Goal: Task Accomplishment & Management: Manage account settings

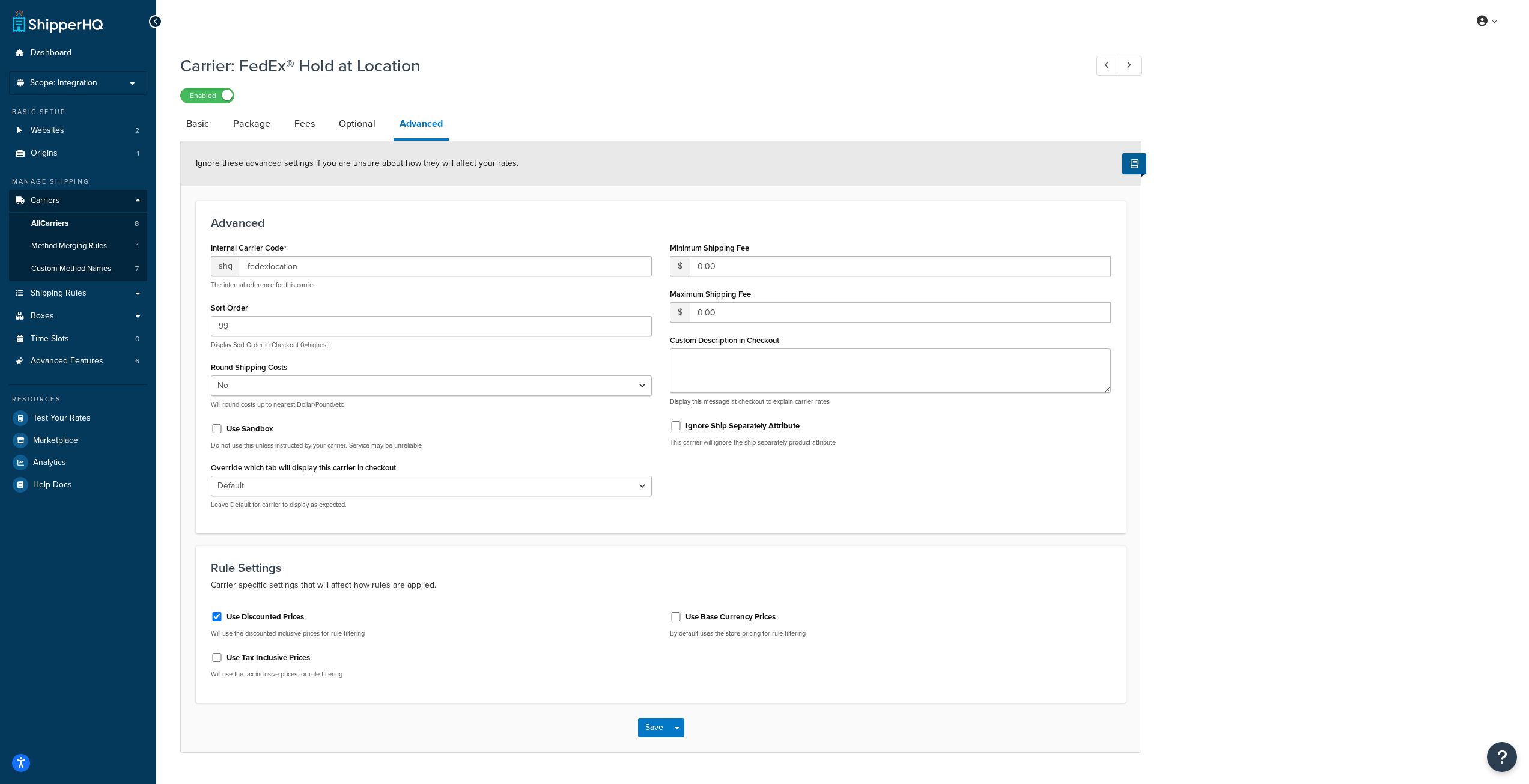
select select "false"
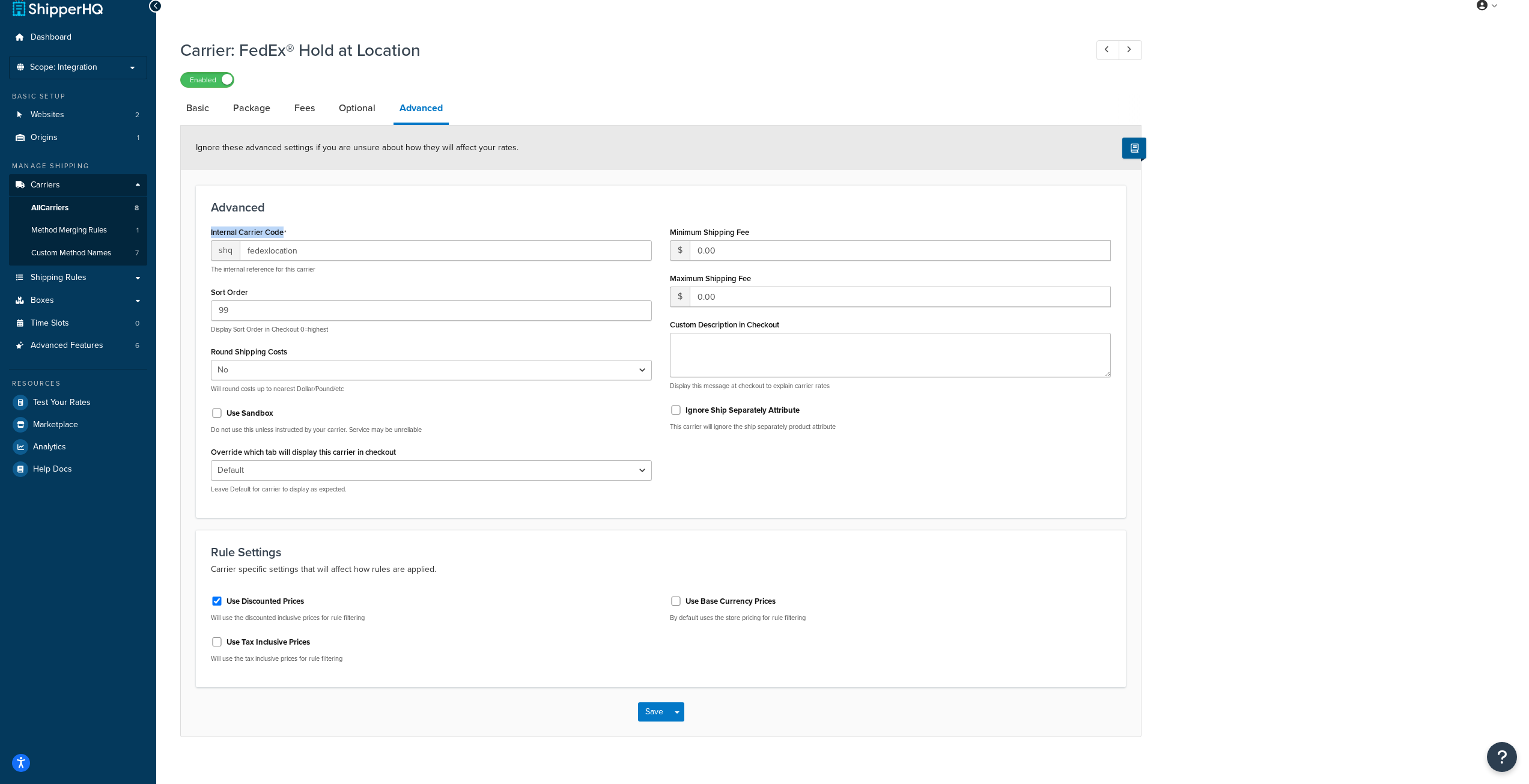
scroll to position [29, 0]
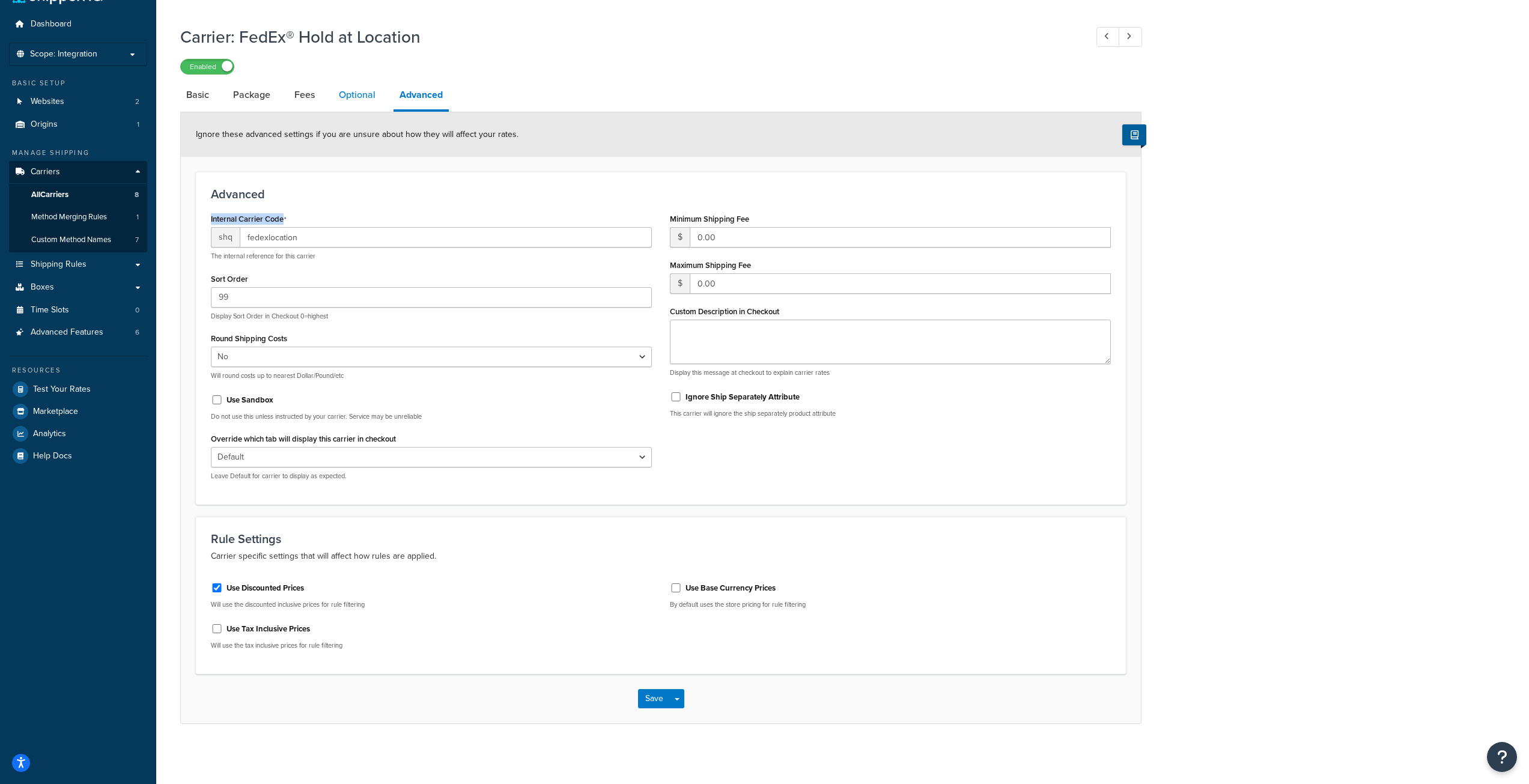
click at [363, 98] on link "Optional" at bounding box center [357, 94] width 48 height 29
select select "business"
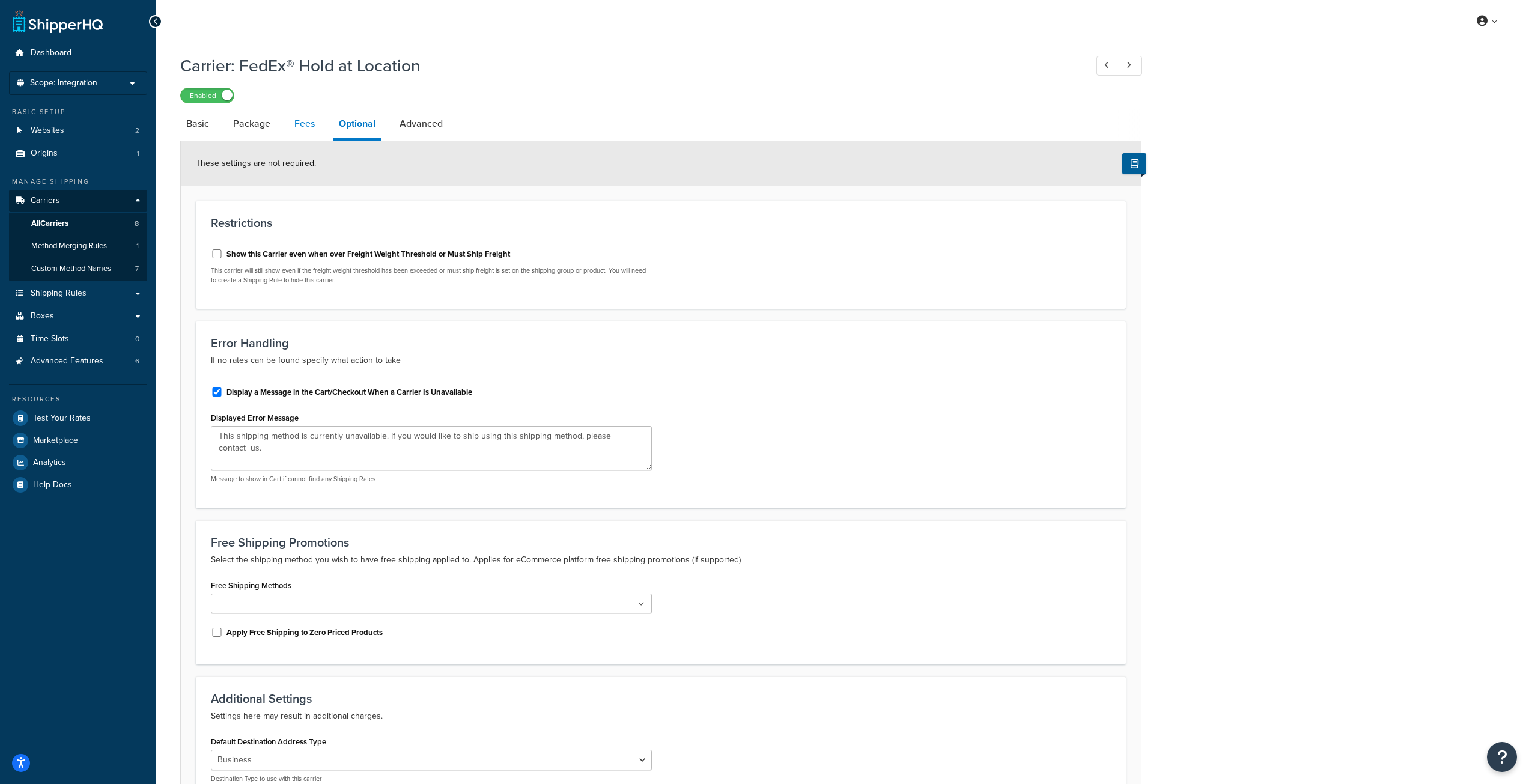
click at [302, 123] on link "Fees" at bounding box center [304, 123] width 33 height 29
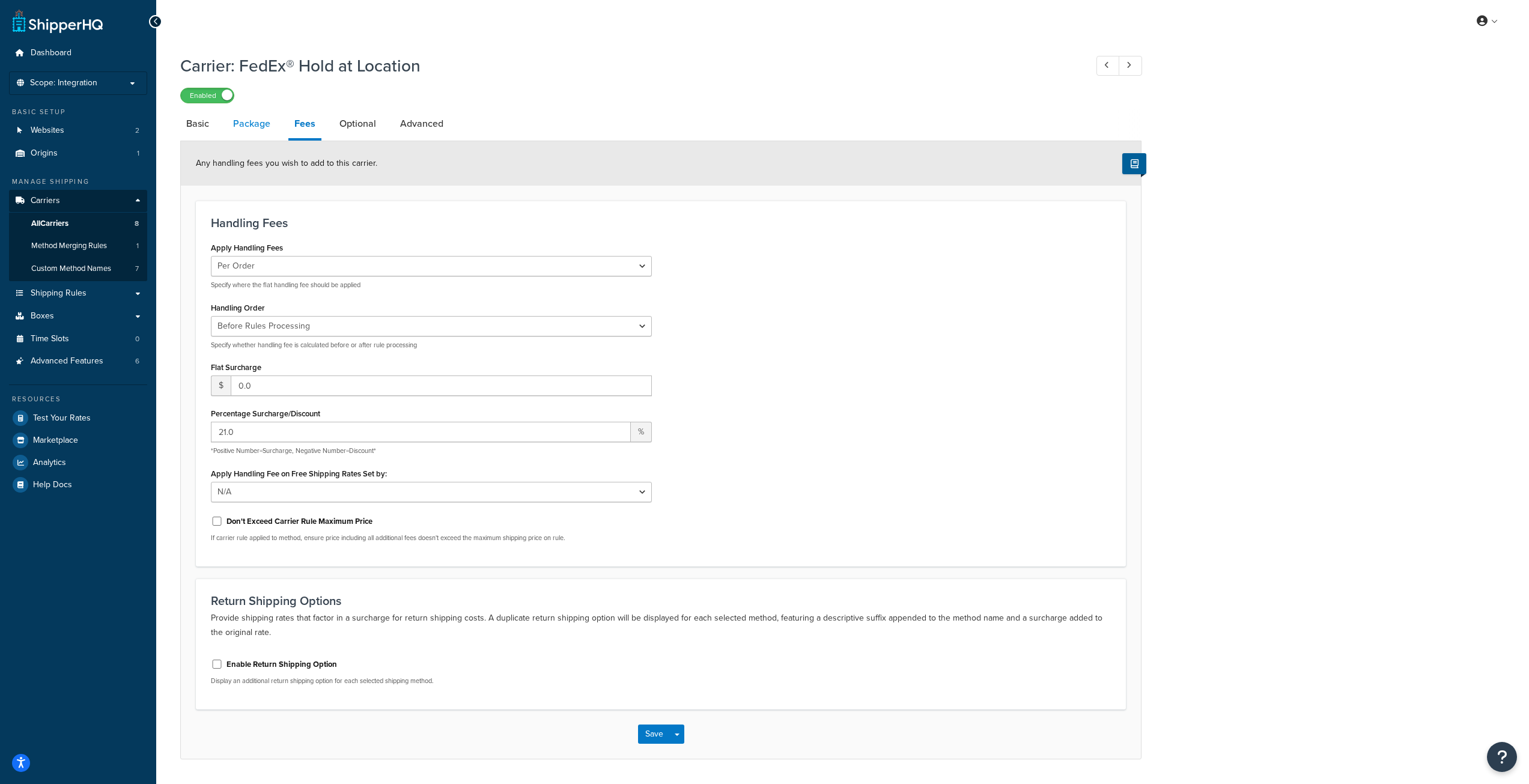
click at [258, 127] on link "Package" at bounding box center [251, 123] width 49 height 29
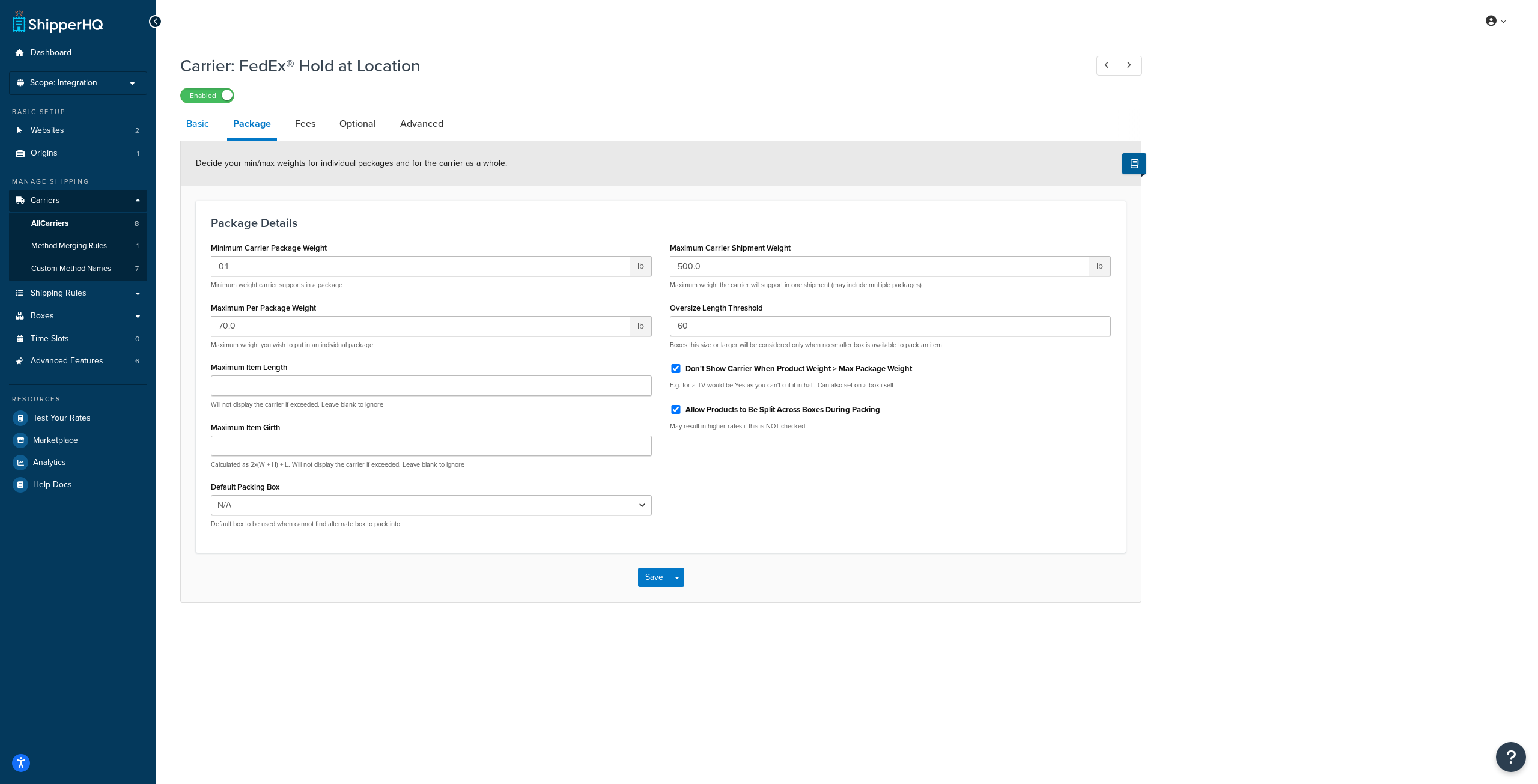
click at [208, 134] on link "Basic" at bounding box center [197, 123] width 35 height 29
select select "fedExLocation"
select select "REGULAR_PICKUP"
select select "YOUR_PACKAGING"
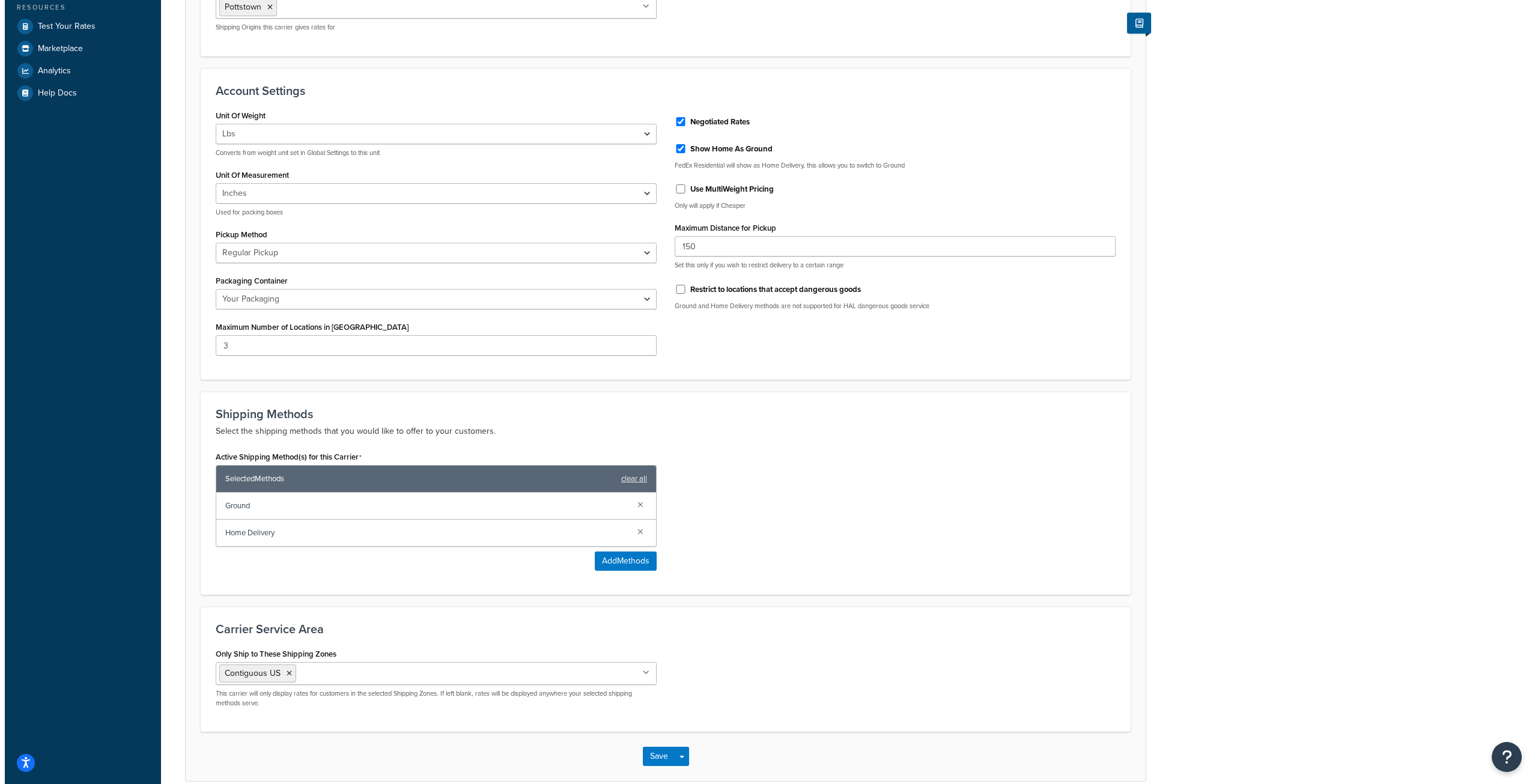
scroll to position [449, 0]
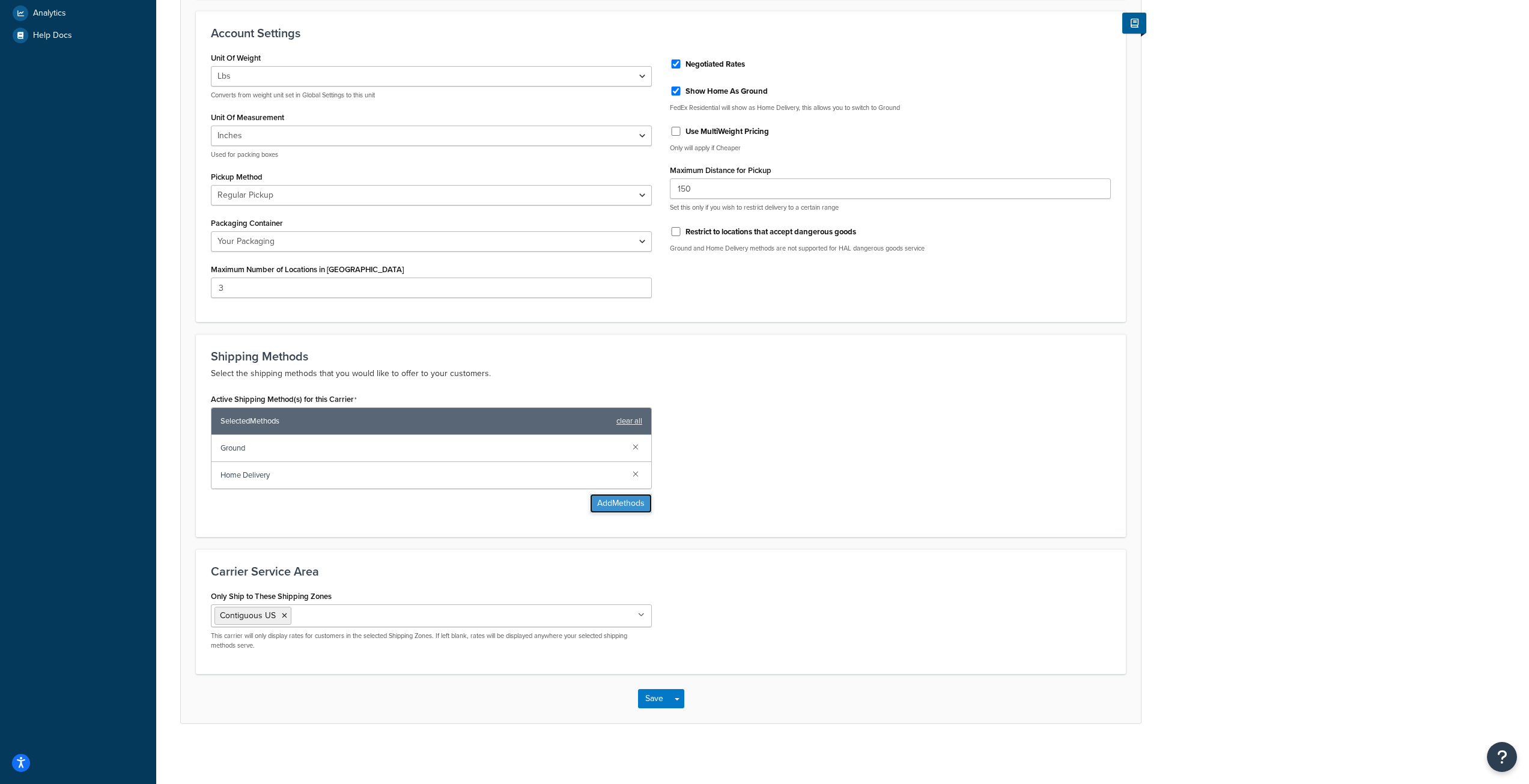
click at [627, 509] on button "Add Methods" at bounding box center [621, 503] width 62 height 19
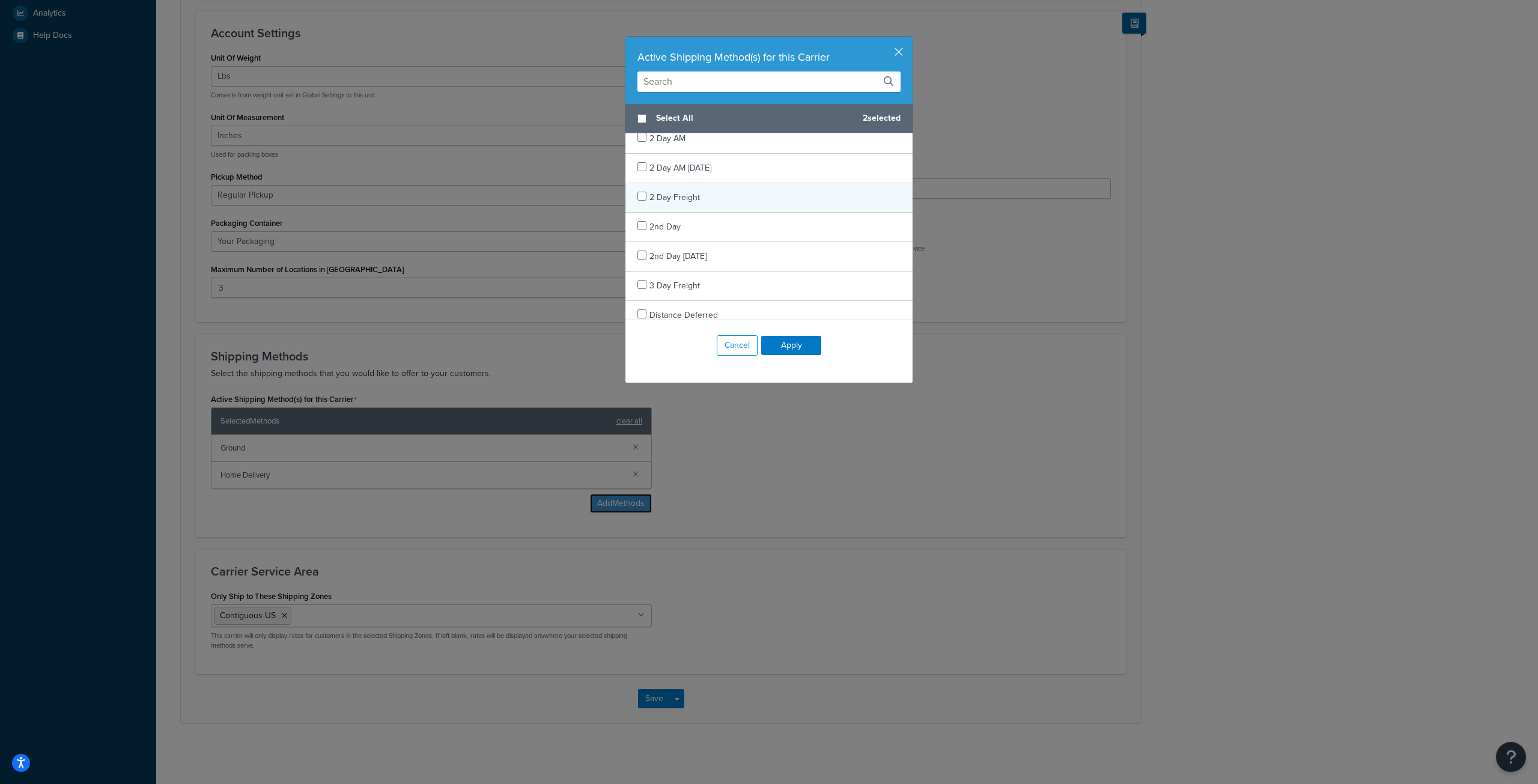
scroll to position [60, 0]
click at [637, 204] on input "checkbox" at bounding box center [641, 204] width 9 height 9
checkbox input "true"
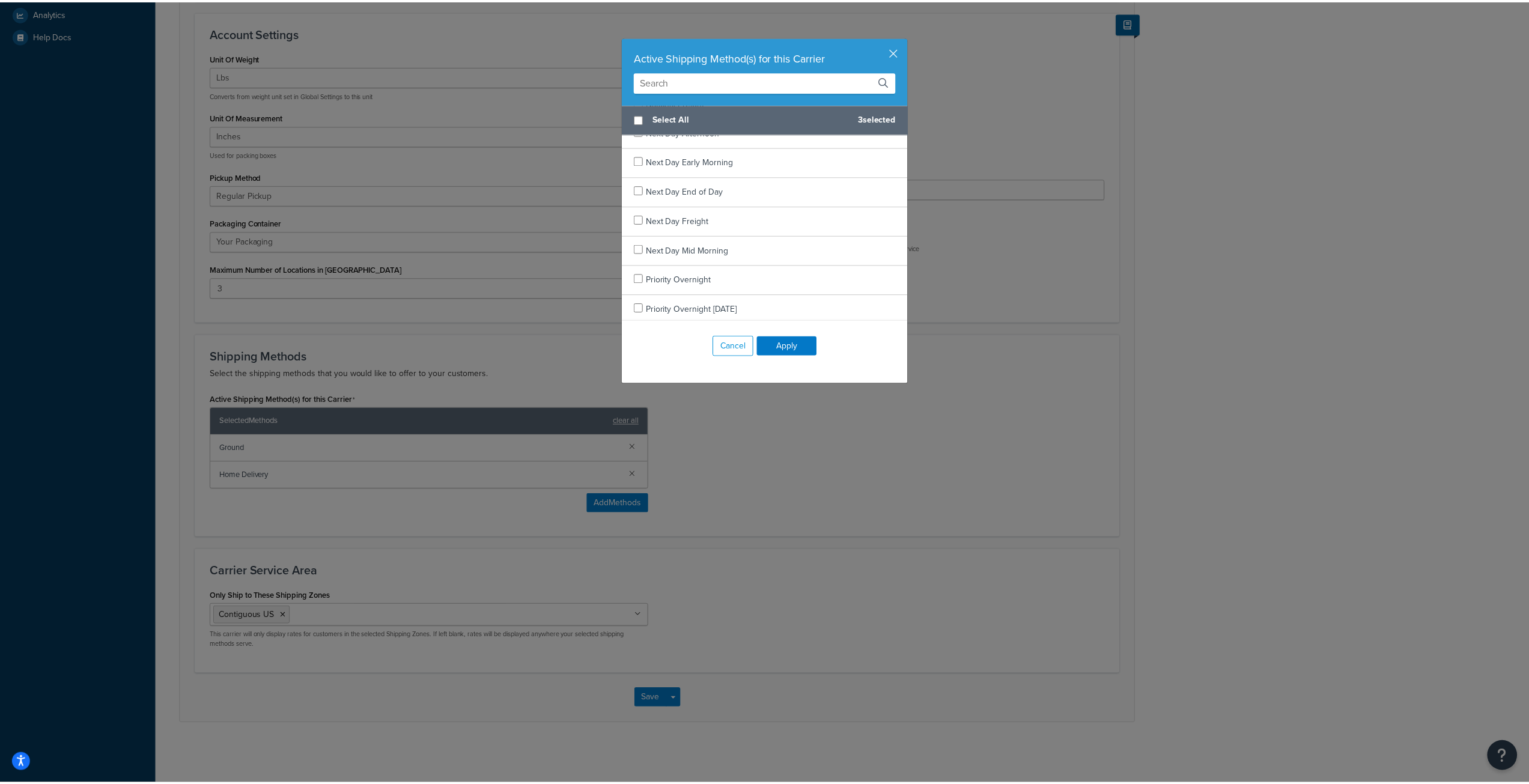
scroll to position [813, 0]
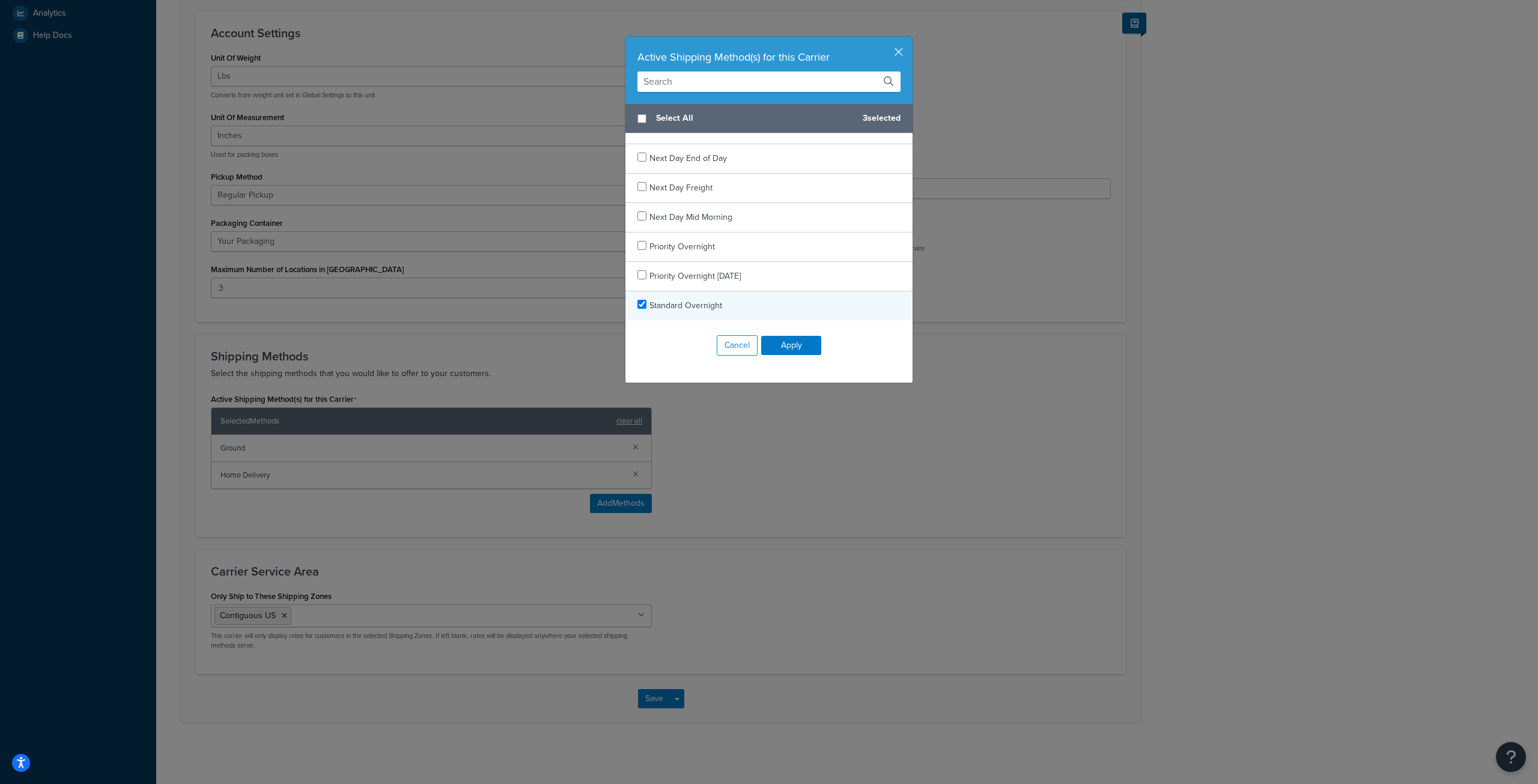
checkbox input "true"
click at [638, 308] on div "Standard Overnight" at bounding box center [769, 305] width 287 height 29
click at [784, 343] on button "Apply" at bounding box center [791, 345] width 60 height 19
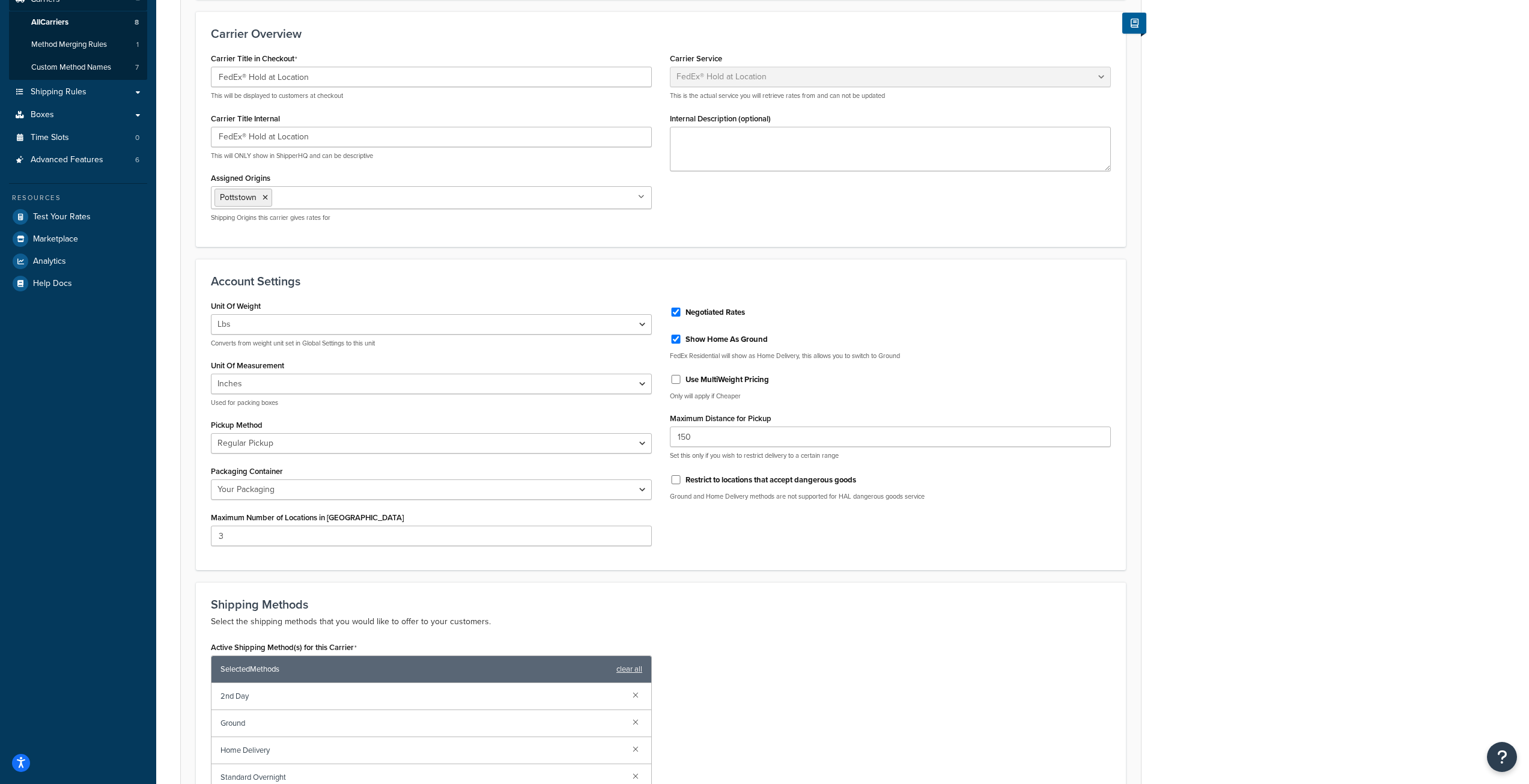
scroll to position [503, 0]
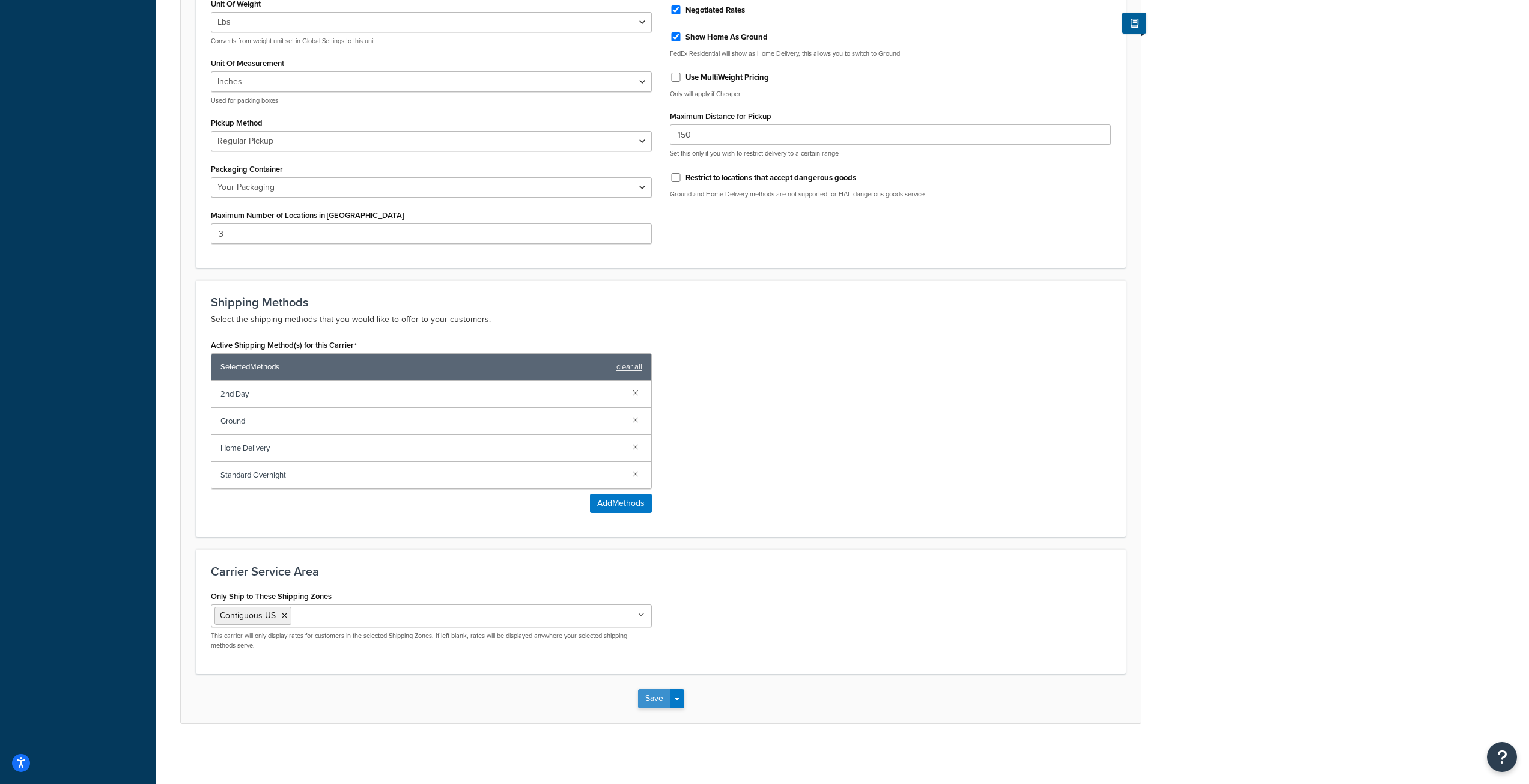
click at [651, 703] on button "Save" at bounding box center [654, 698] width 33 height 19
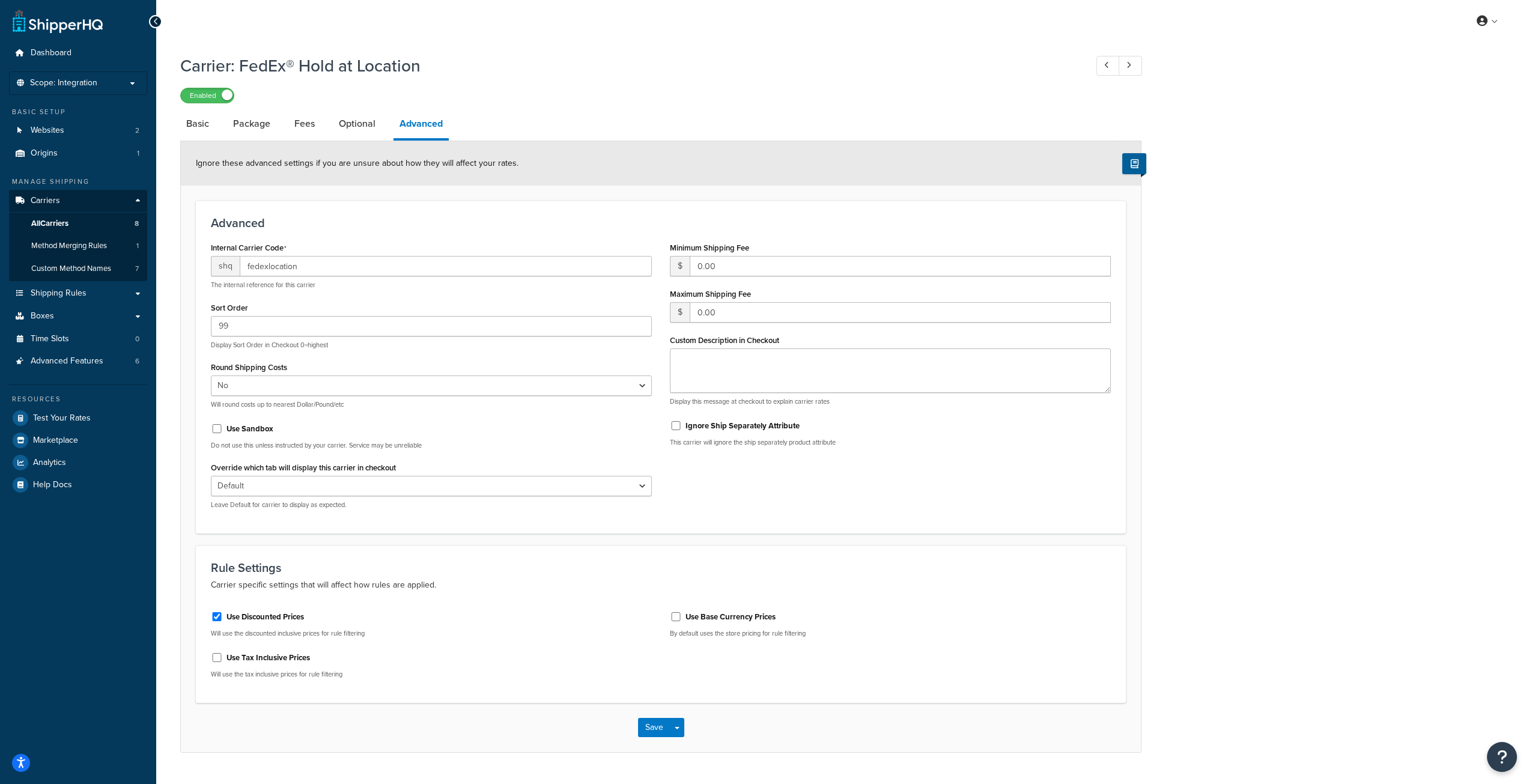
select select "false"
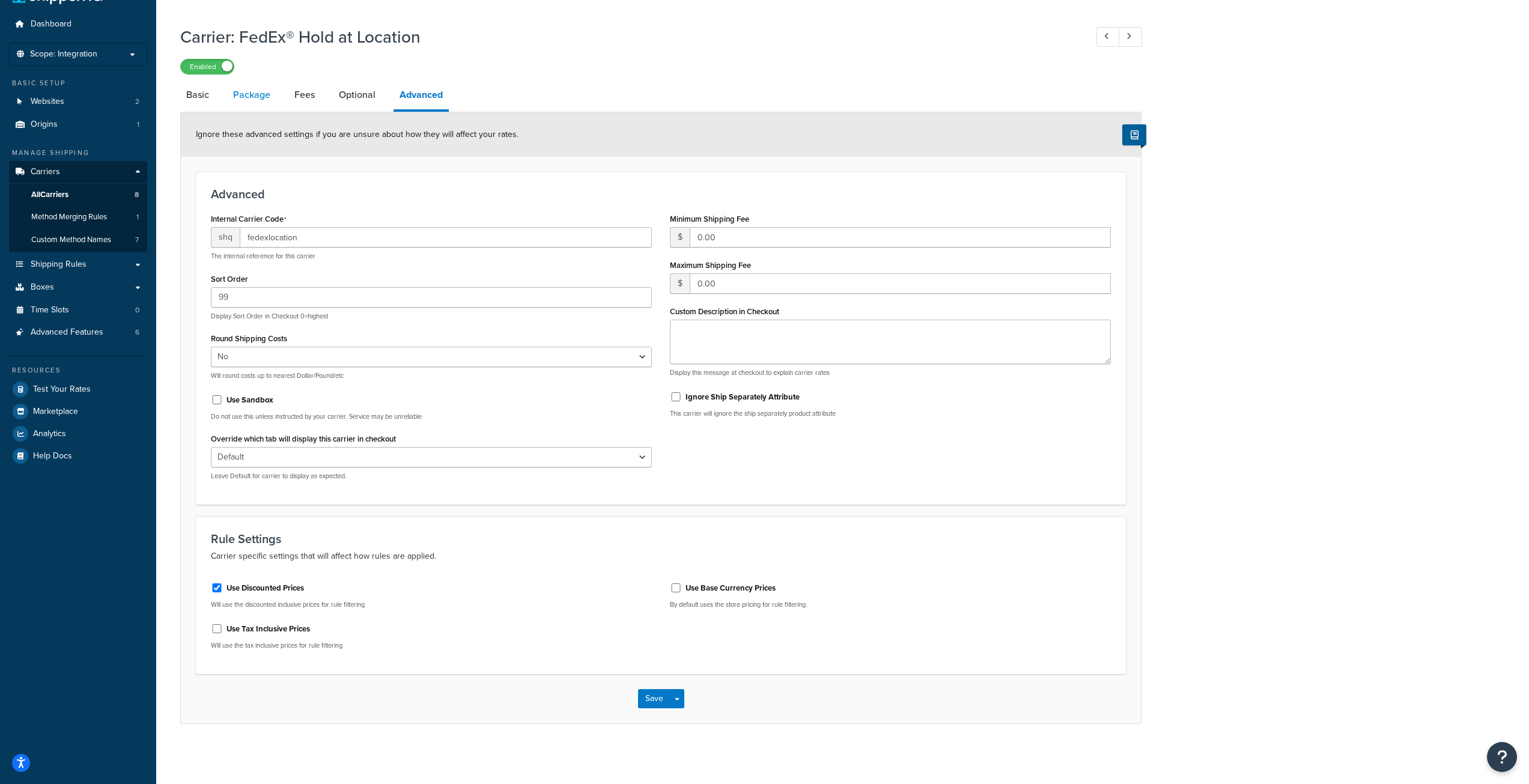
click at [250, 96] on link "Package" at bounding box center [251, 94] width 49 height 29
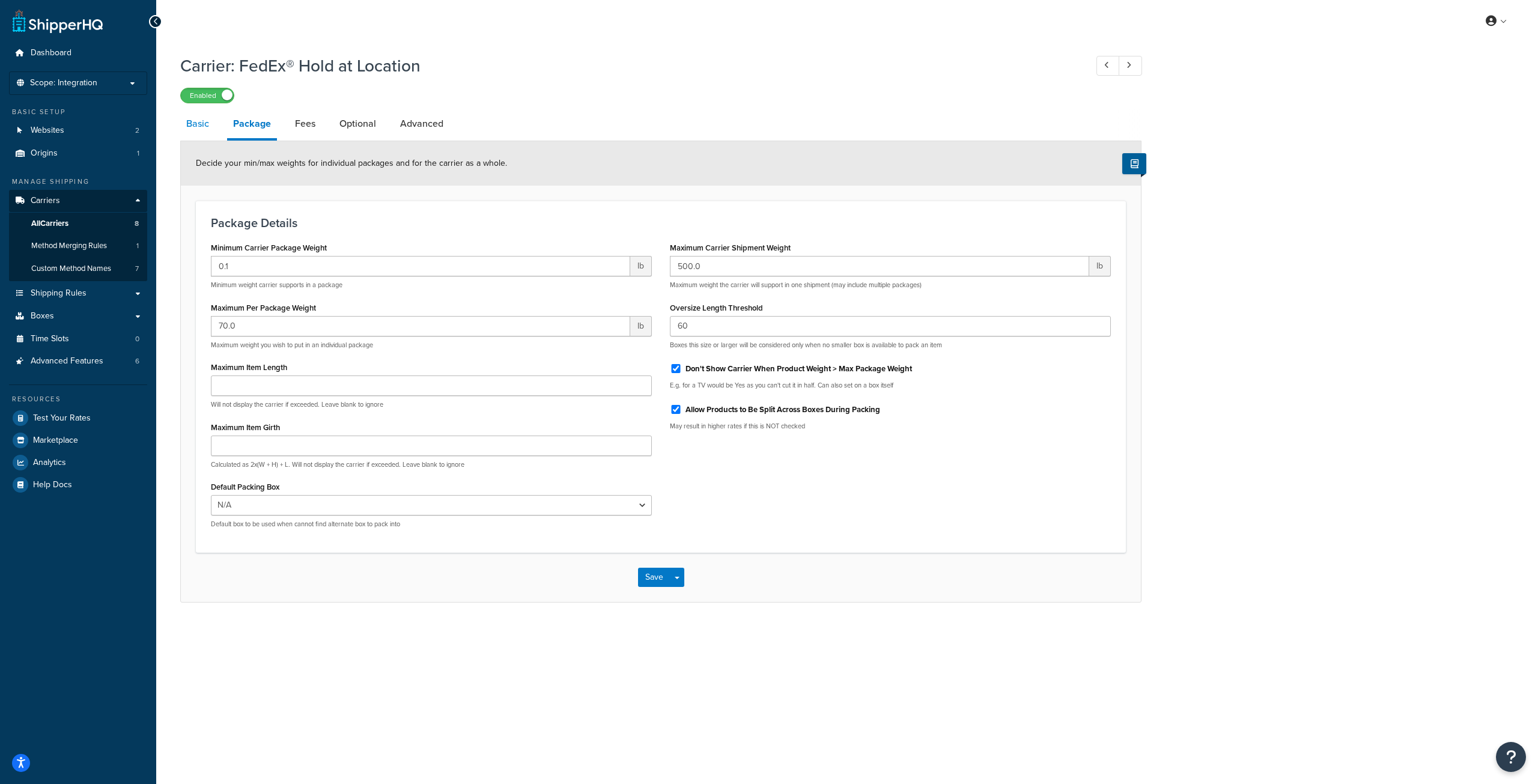
click at [193, 121] on link "Basic" at bounding box center [197, 123] width 35 height 29
select select "fedExLocation"
select select "REGULAR_PICKUP"
select select "YOUR_PACKAGING"
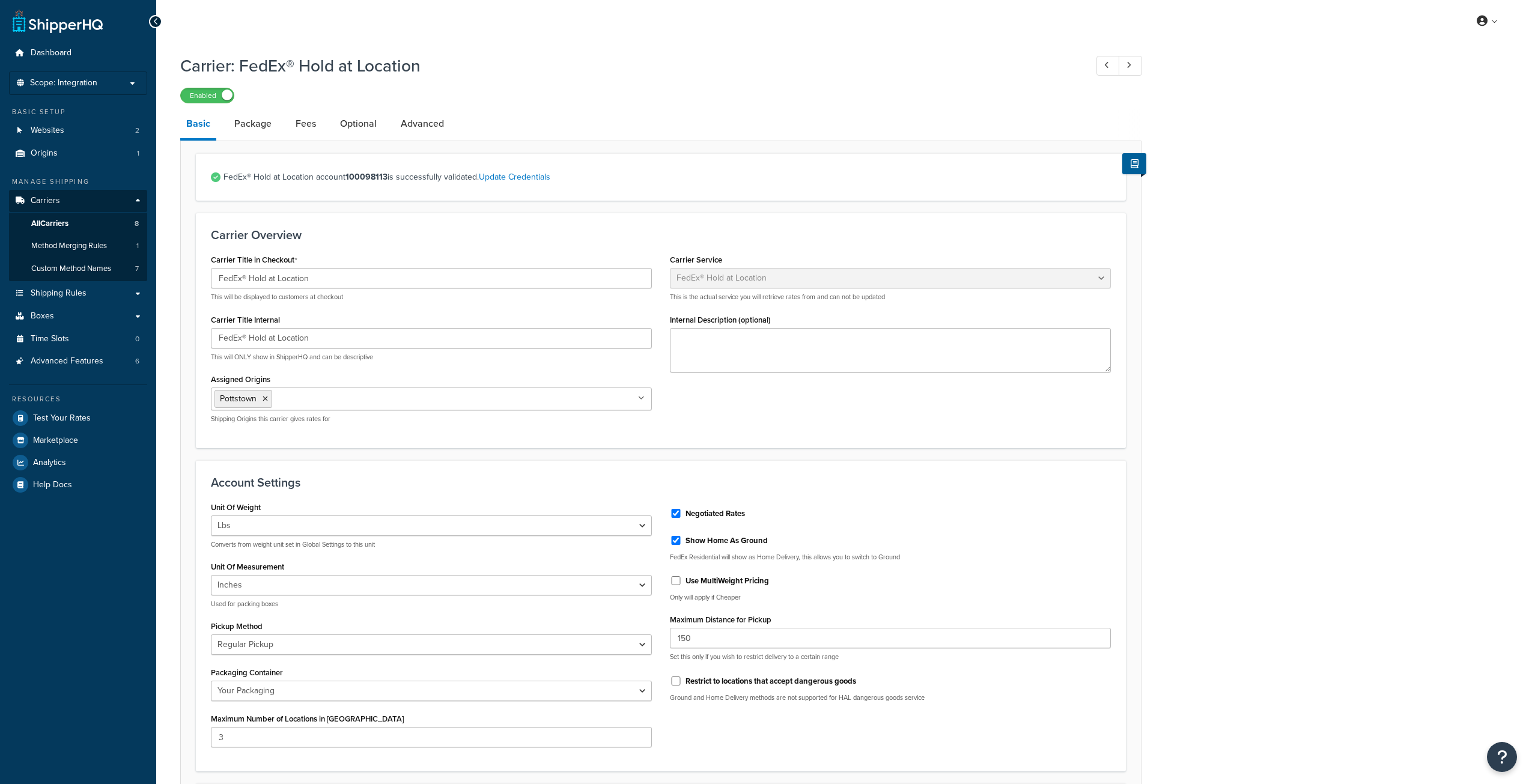
select select "fedExLocation"
select select "REGULAR_PICKUP"
select select "YOUR_PACKAGING"
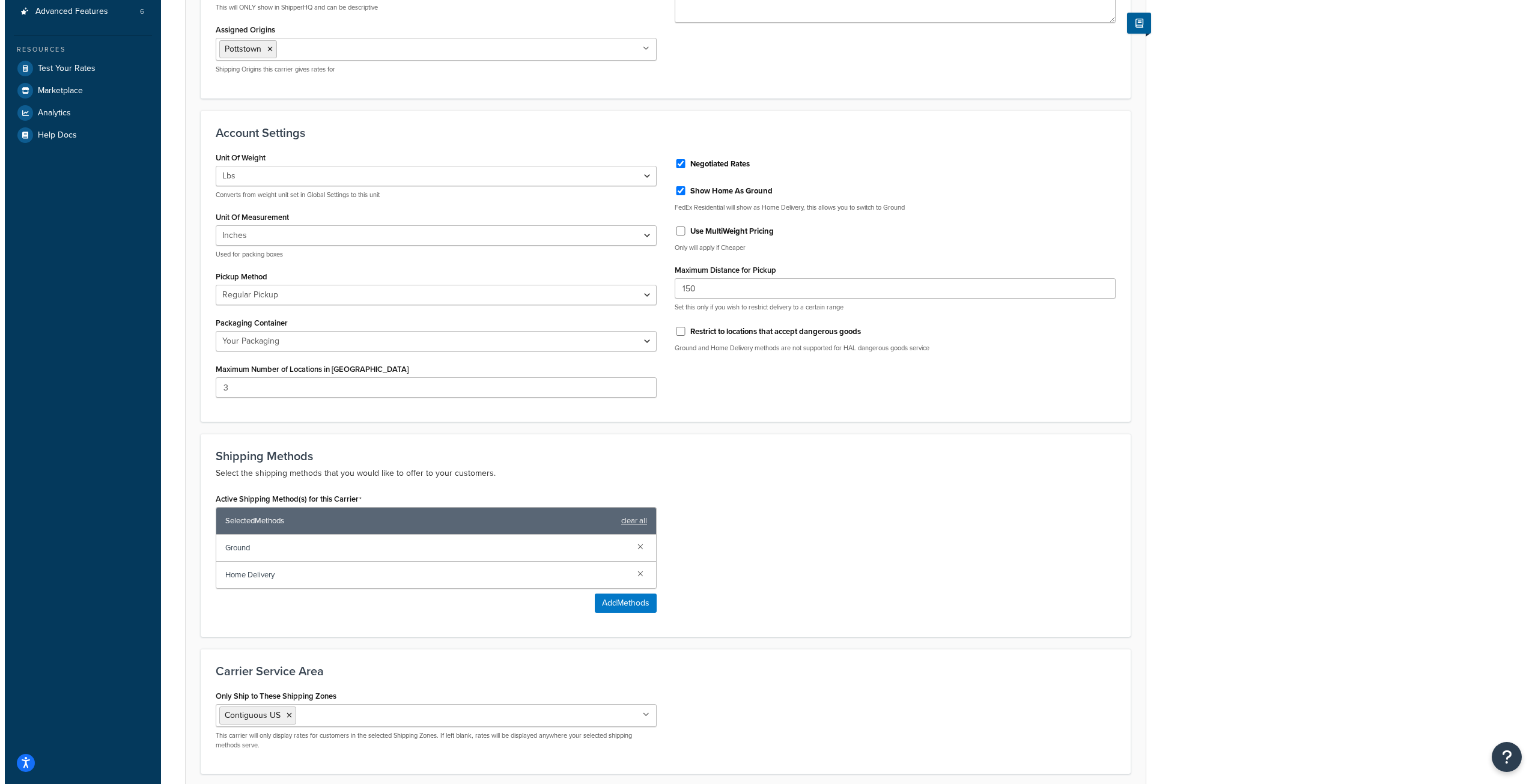
scroll to position [360, 0]
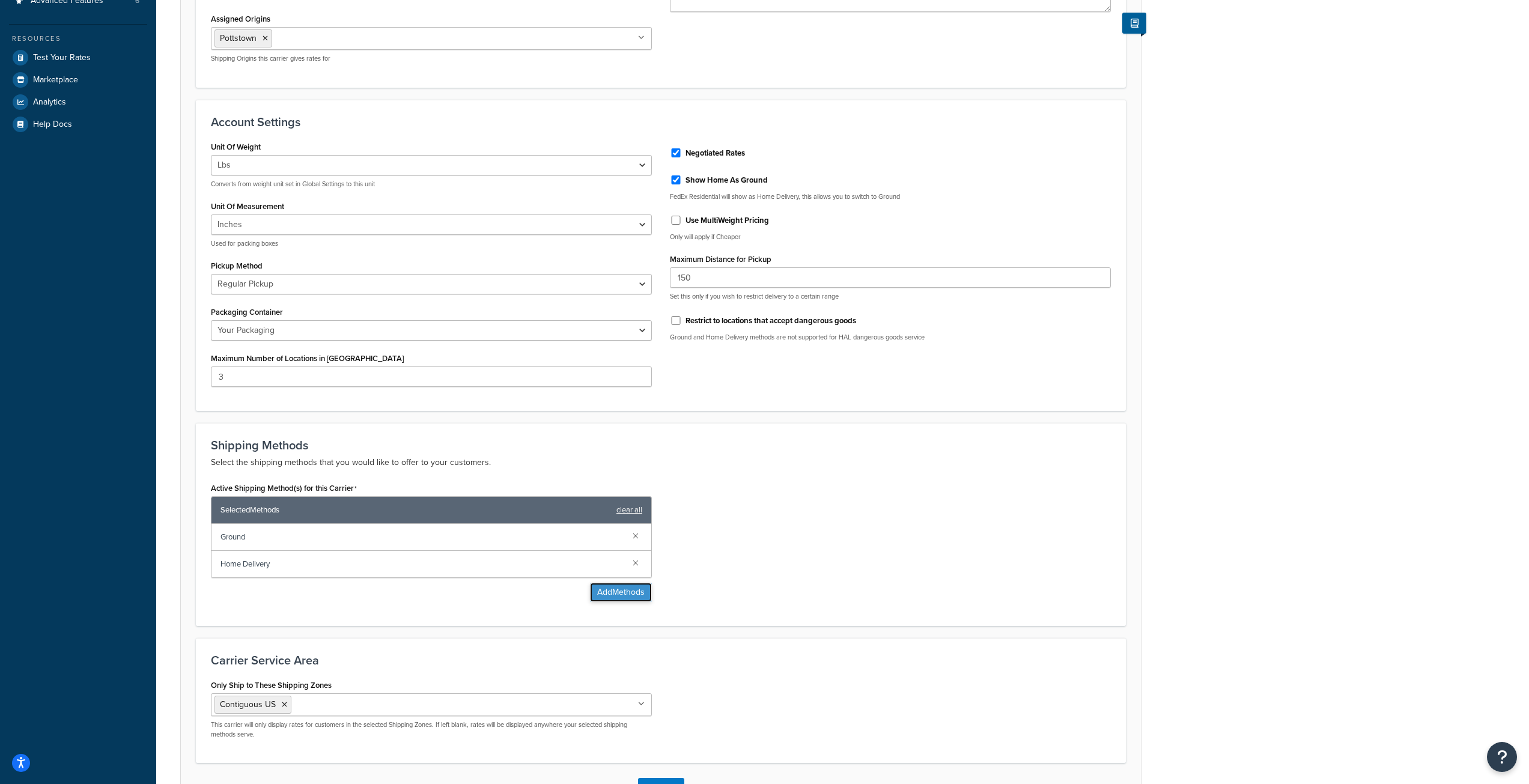
click at [620, 588] on button "Add Methods" at bounding box center [621, 592] width 62 height 19
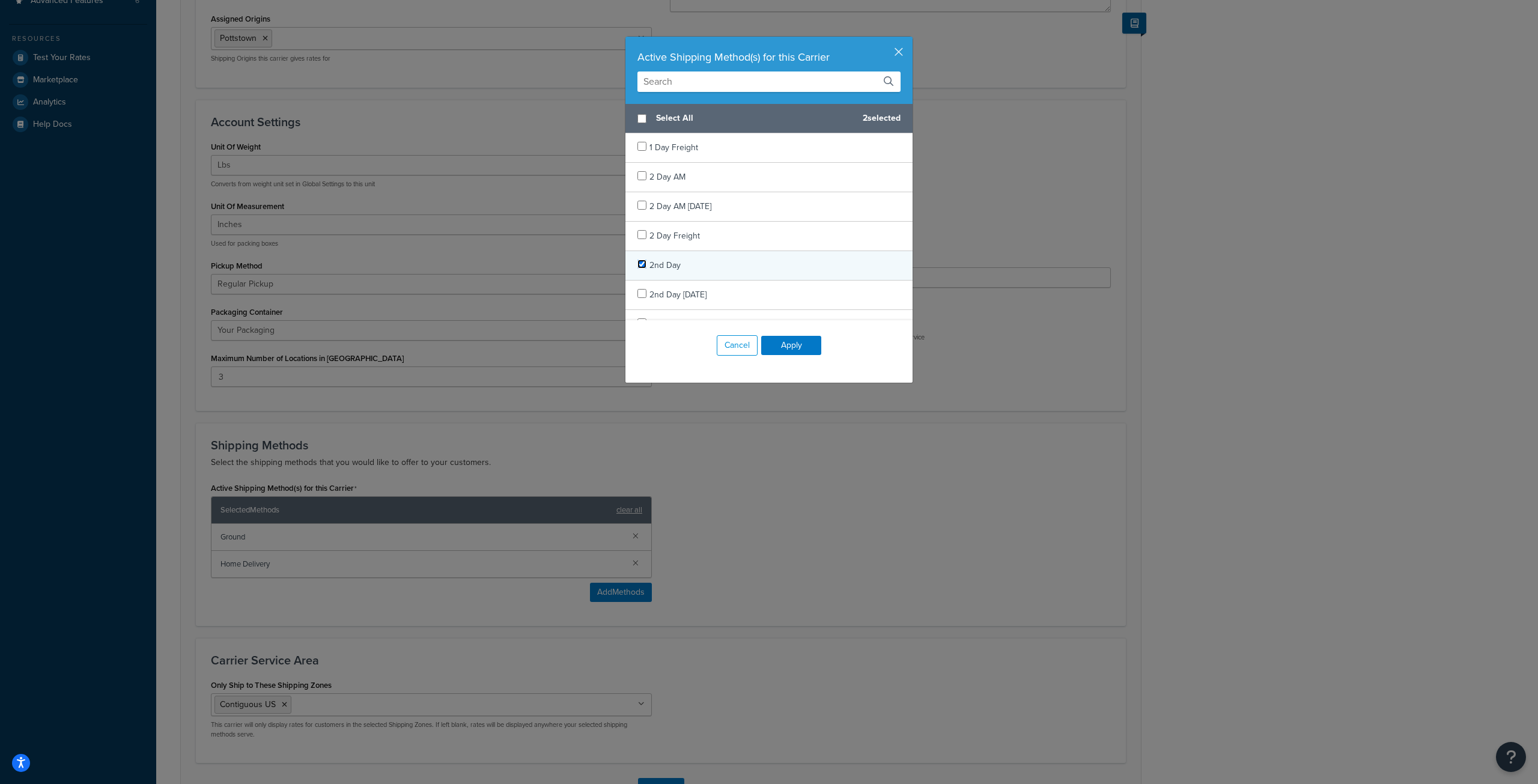
click at [637, 265] on input "checkbox" at bounding box center [641, 264] width 9 height 9
checkbox input "true"
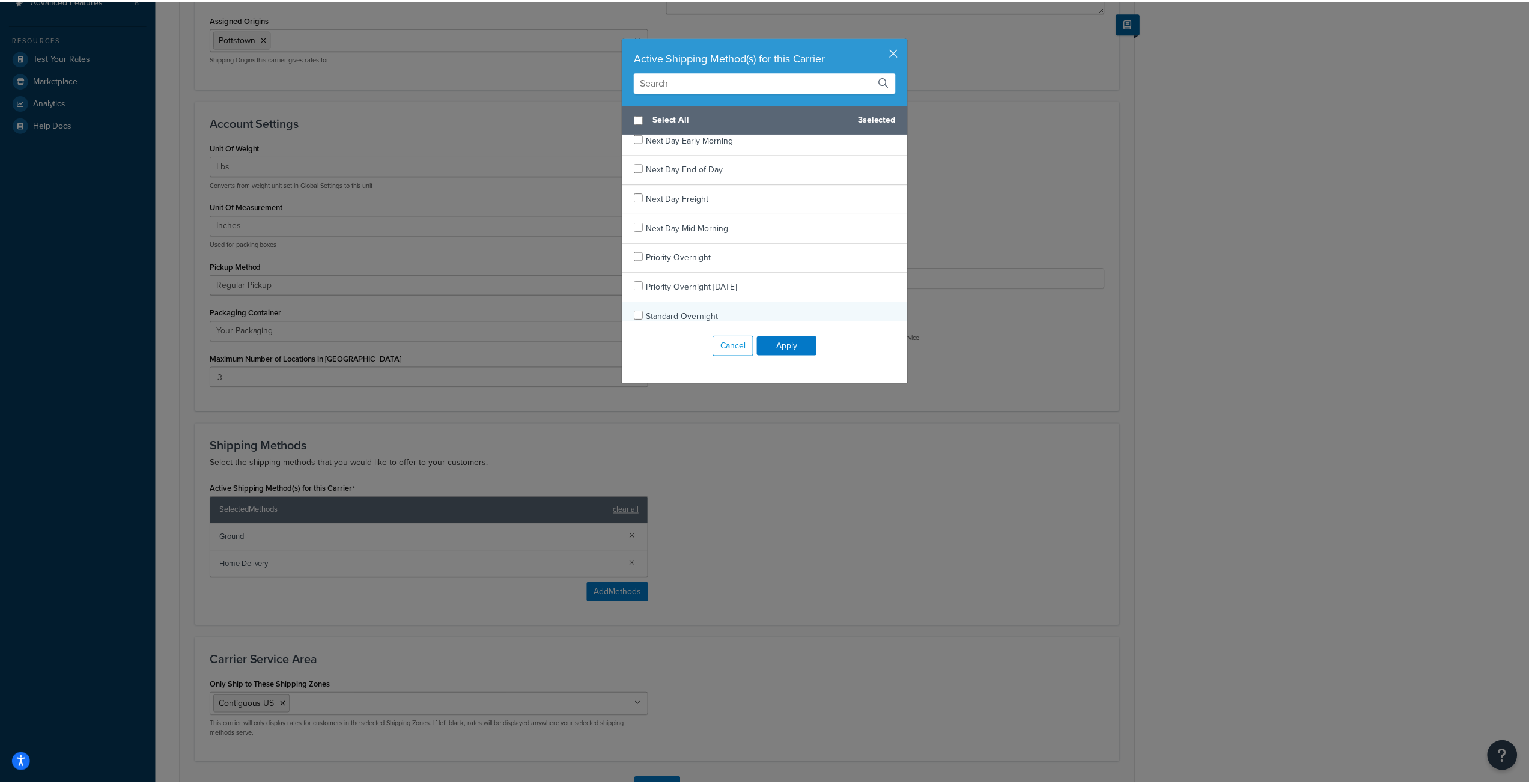
scroll to position [813, 0]
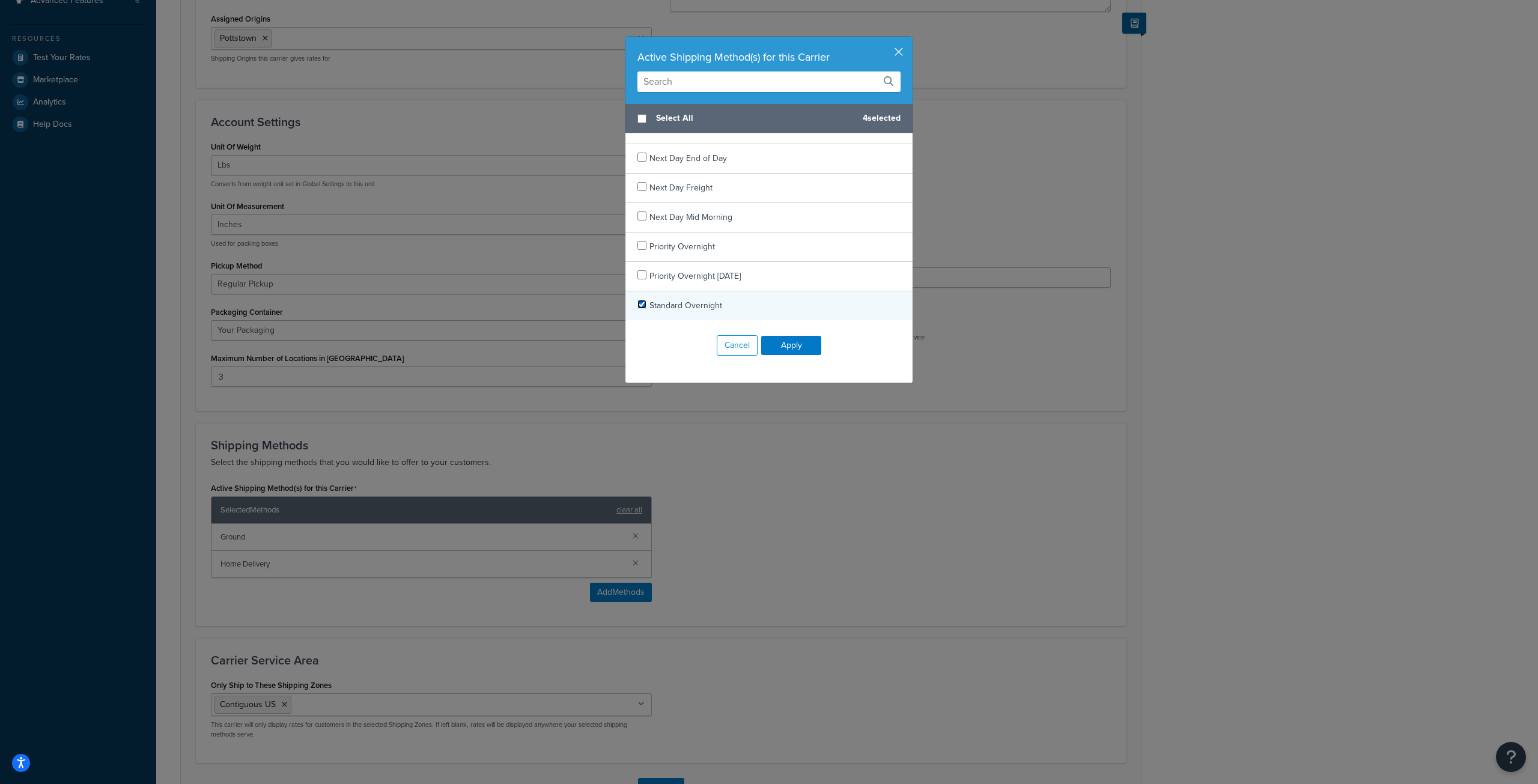
click at [640, 306] on input "checkbox" at bounding box center [641, 304] width 9 height 9
checkbox input "true"
click at [790, 350] on button "Apply" at bounding box center [791, 345] width 60 height 19
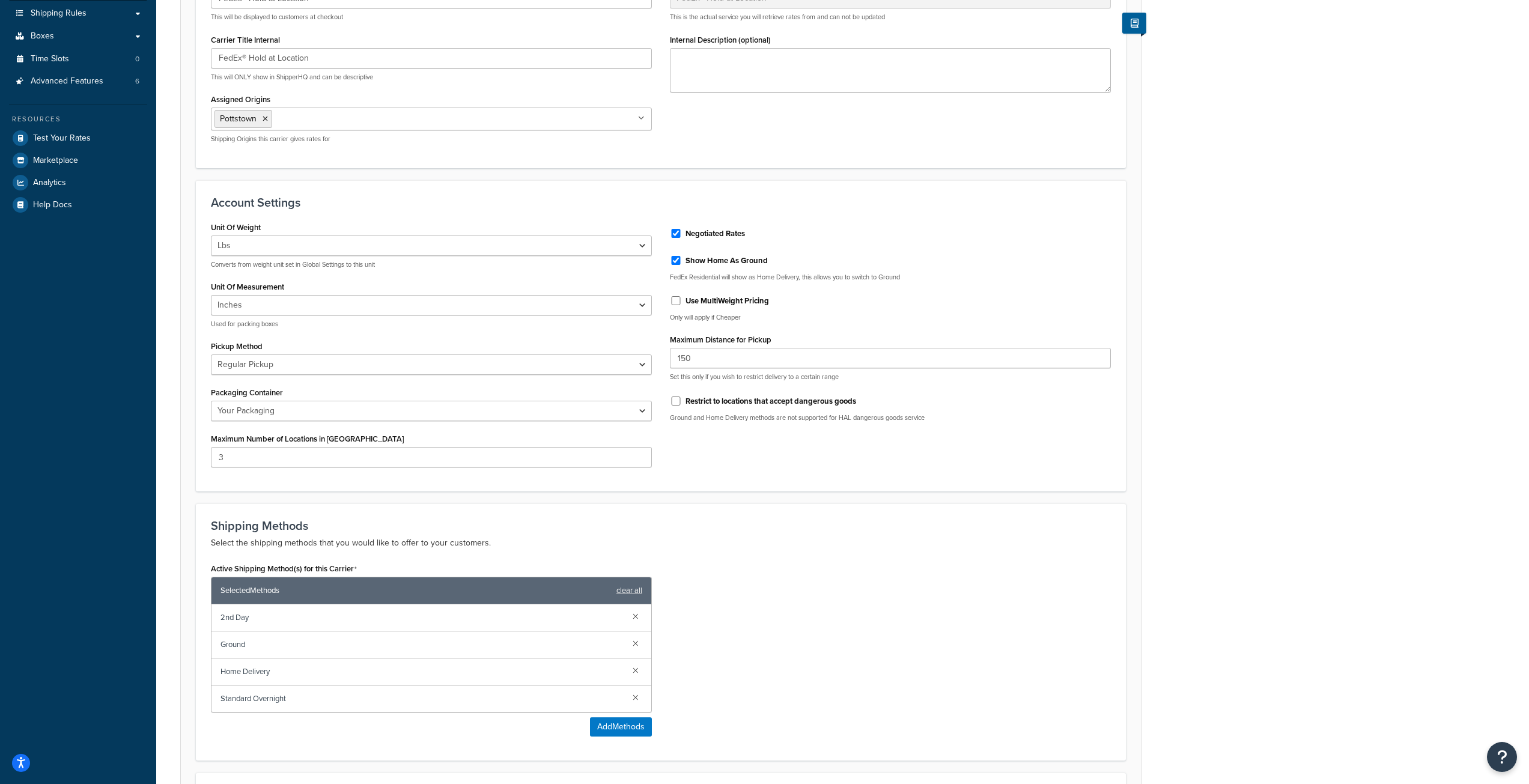
scroll to position [503, 0]
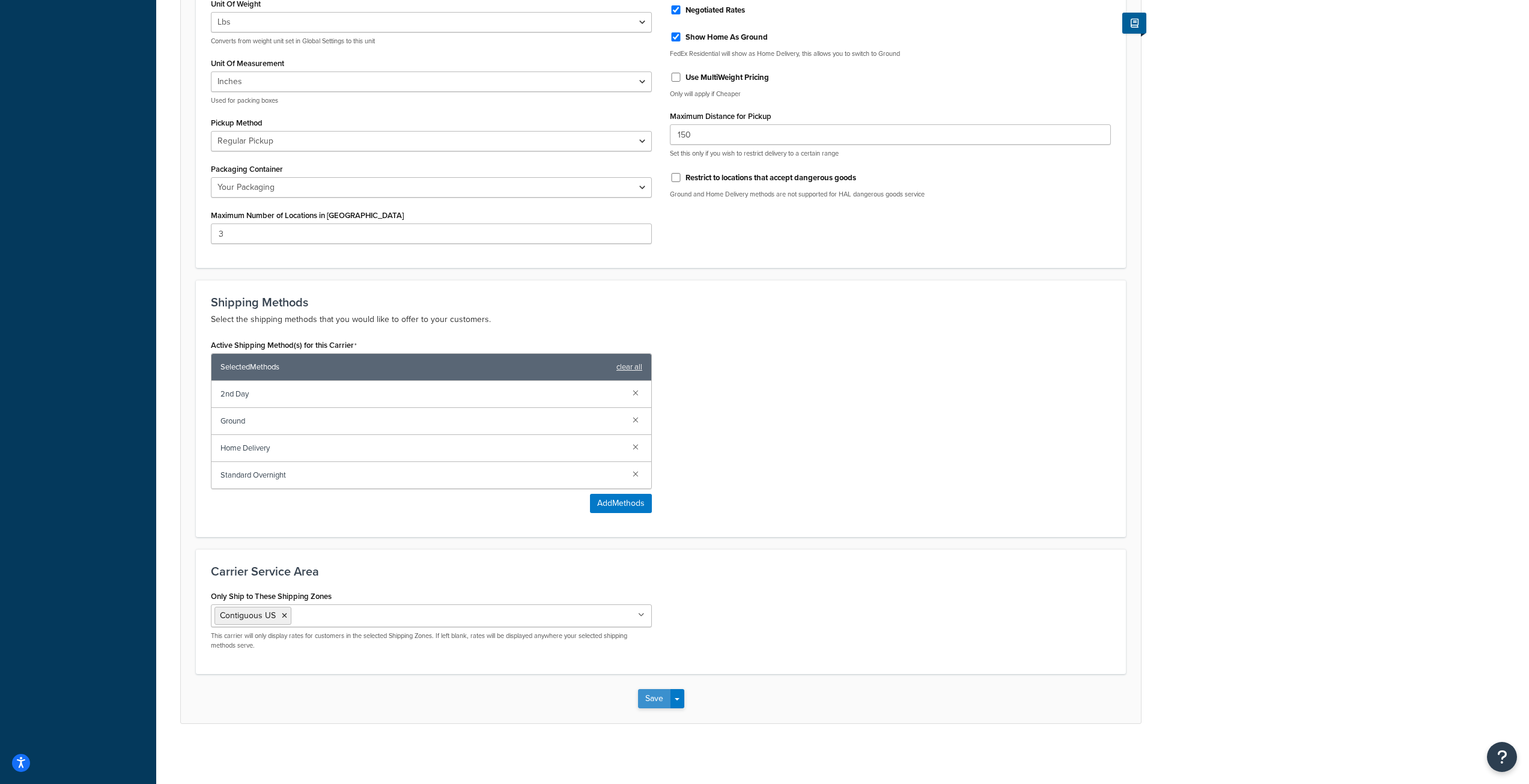
click at [644, 705] on button "Save" at bounding box center [654, 698] width 33 height 19
